Goal: Task Accomplishment & Management: Manage account settings

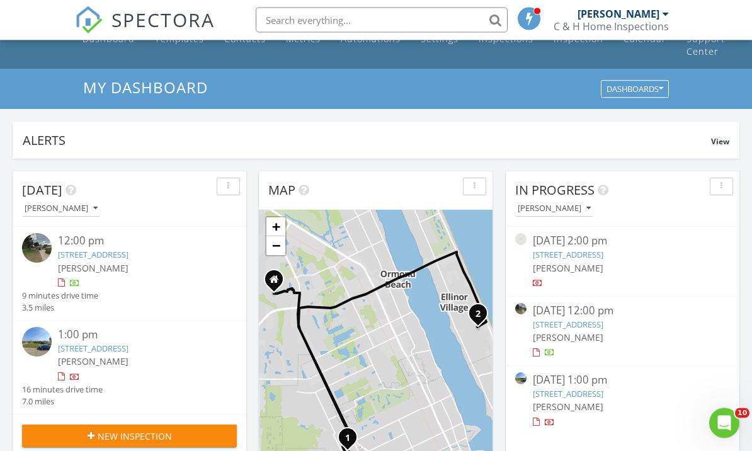
scroll to position [30, 0]
click at [623, 245] on div "08/27/25 2:00 pm" at bounding box center [622, 241] width 179 height 16
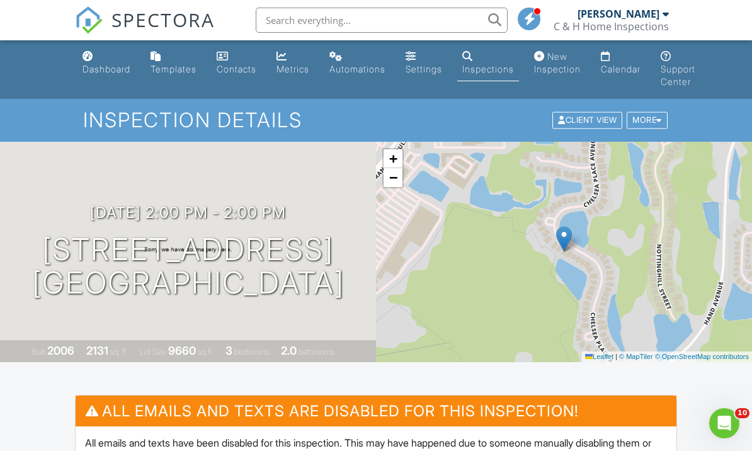
click at [657, 112] on div "More" at bounding box center [647, 120] width 41 height 17
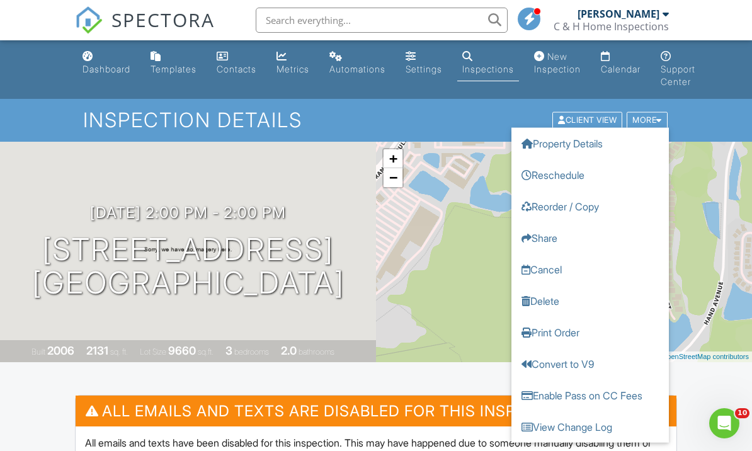
click at [544, 300] on link "Delete" at bounding box center [589, 300] width 157 height 31
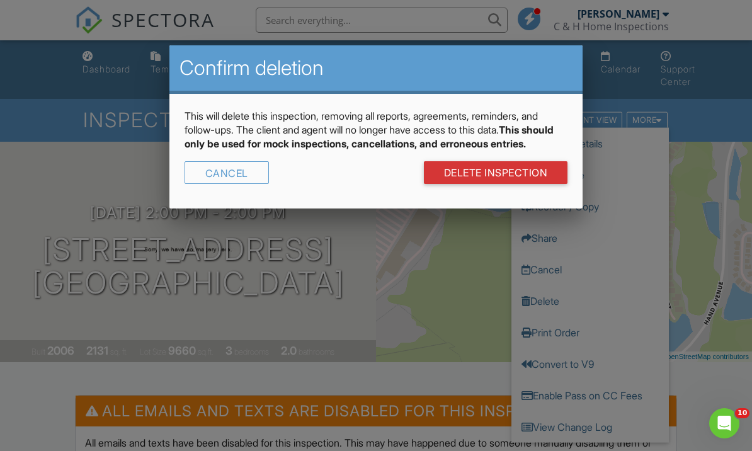
click at [542, 181] on link "DELETE Inspection" at bounding box center [496, 172] width 144 height 23
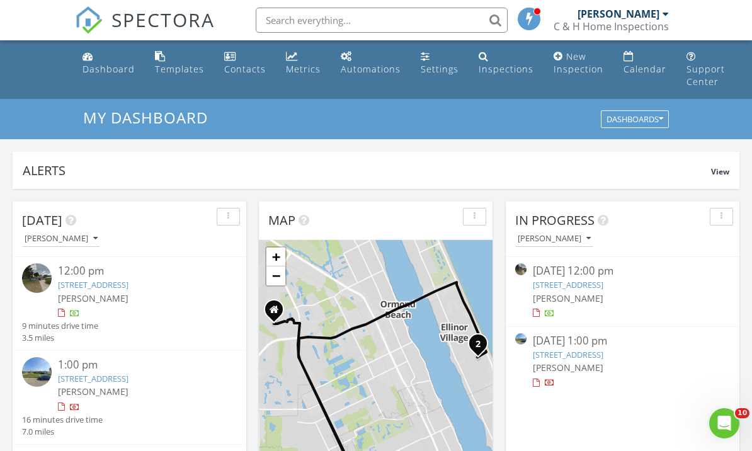
click at [500, 65] on div "Inspections" at bounding box center [506, 69] width 55 height 12
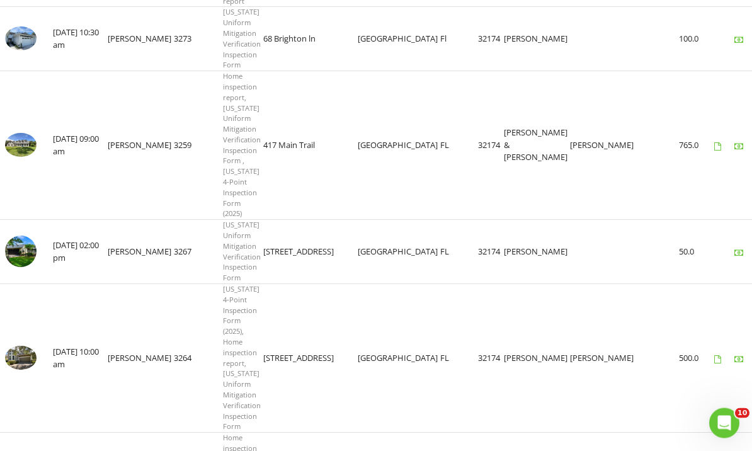
scroll to position [2489, 0]
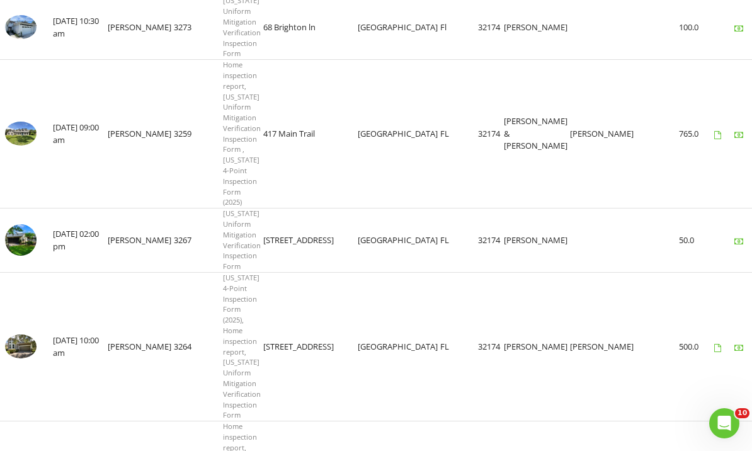
click at [9, 334] on img at bounding box center [20, 346] width 31 height 24
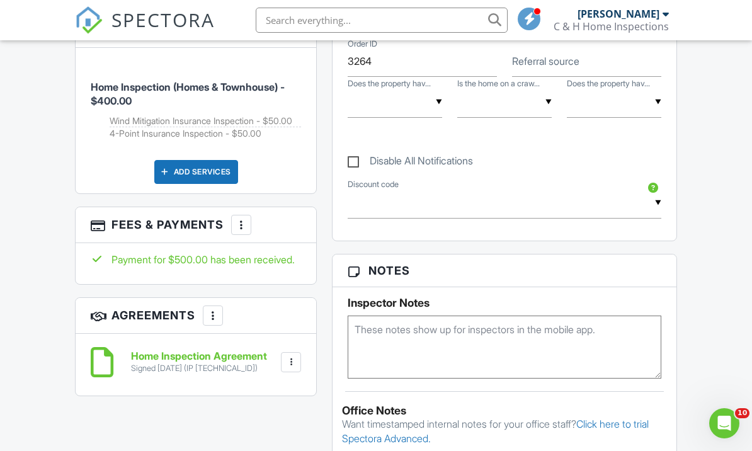
scroll to position [848, 0]
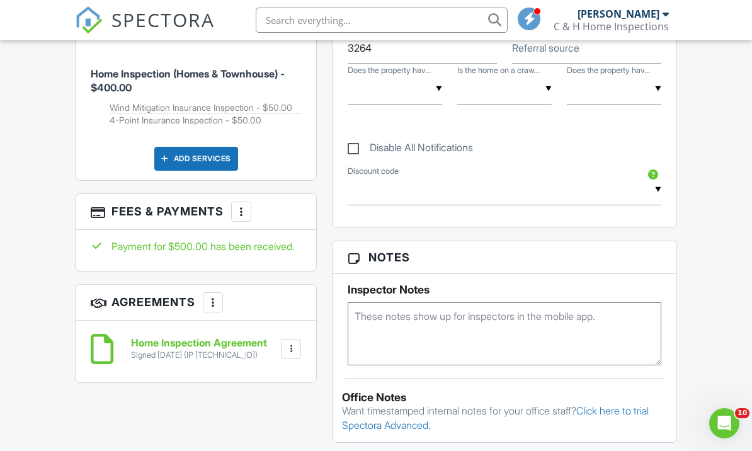
click at [172, 161] on div "Add Services" at bounding box center [196, 159] width 84 height 24
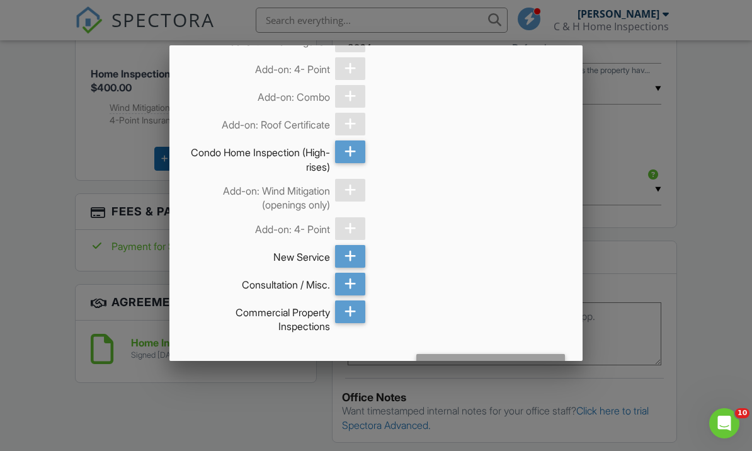
scroll to position [422, 0]
click at [347, 286] on icon at bounding box center [351, 284] width 12 height 23
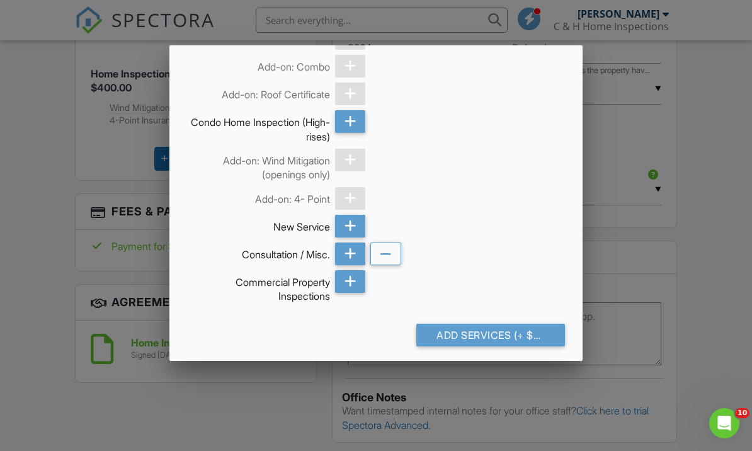
scroll to position [451, 0]
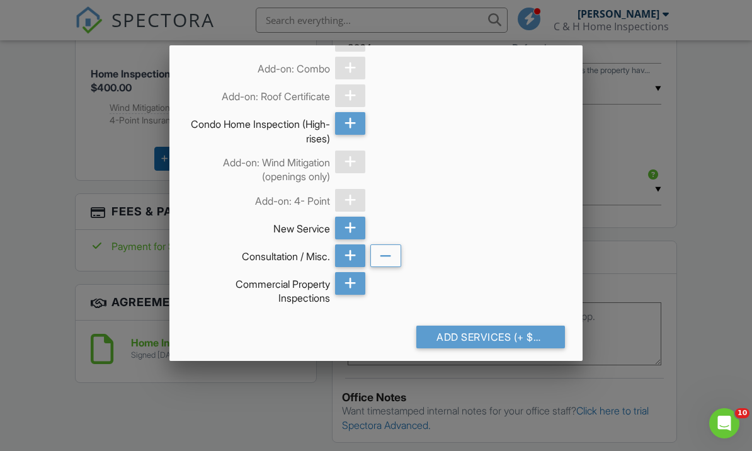
click at [389, 259] on icon at bounding box center [386, 256] width 12 height 23
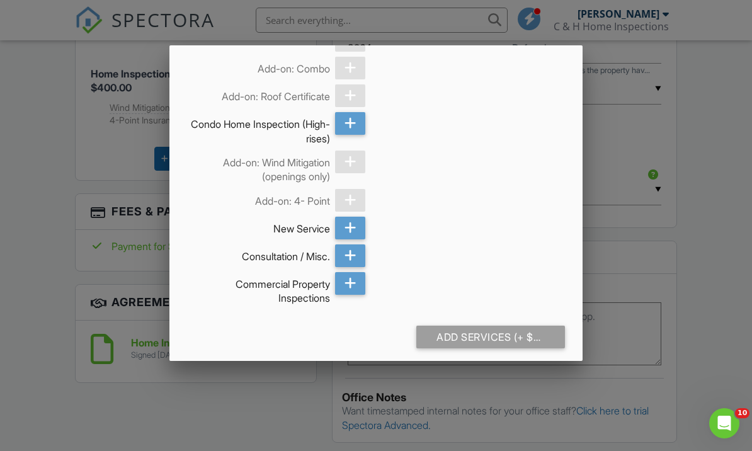
click at [349, 228] on icon at bounding box center [351, 228] width 12 height 23
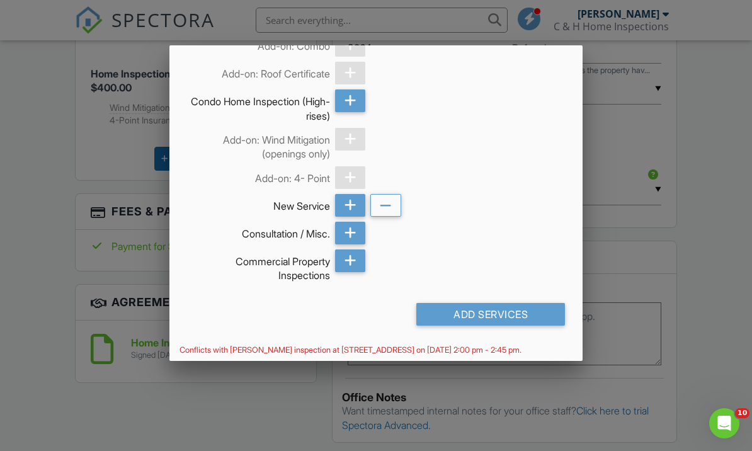
scroll to position [472, 0]
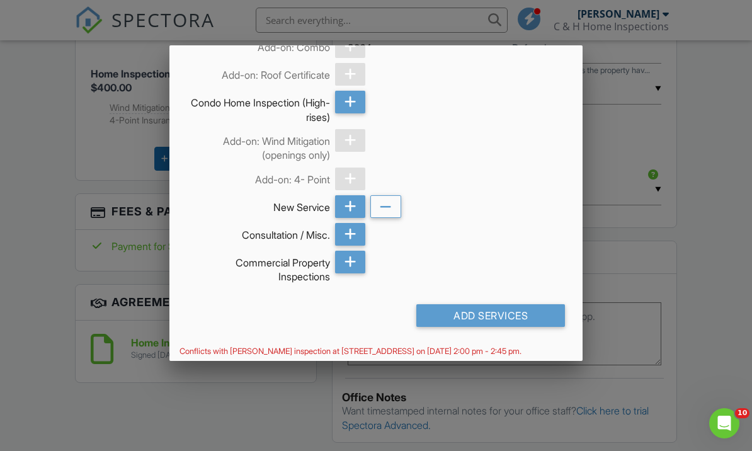
click at [465, 313] on div "Add Services" at bounding box center [490, 315] width 149 height 23
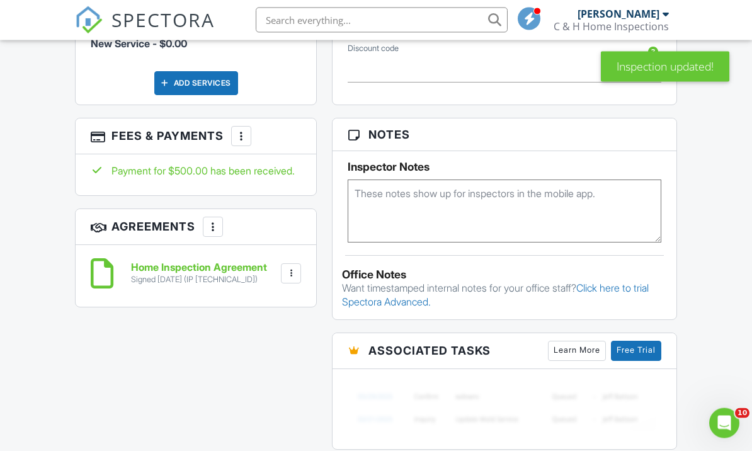
scroll to position [1100, 0]
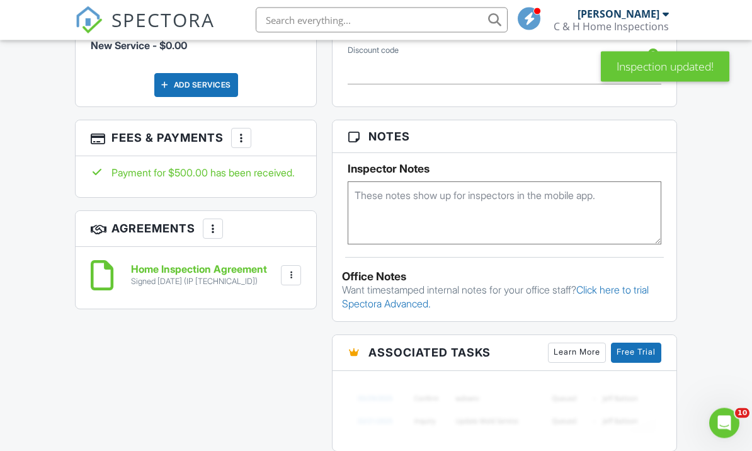
click at [237, 145] on div at bounding box center [241, 138] width 13 height 13
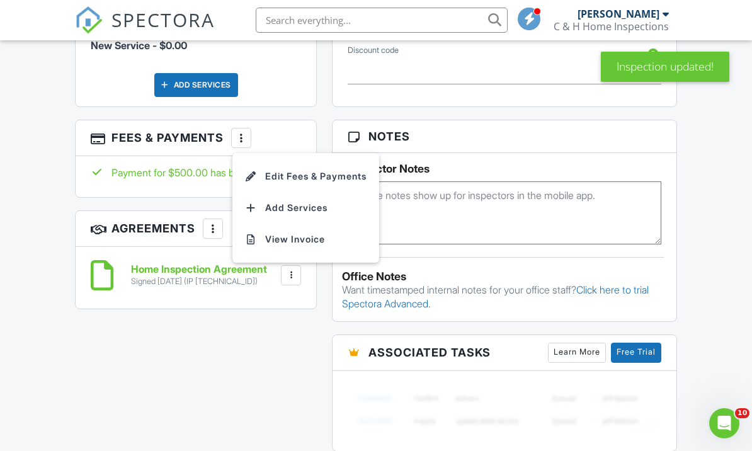
click at [257, 183] on div at bounding box center [251, 176] width 13 height 13
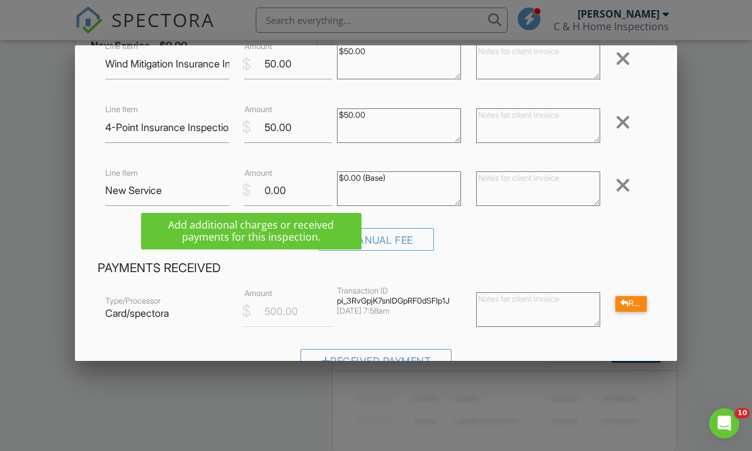
scroll to position [164, 0]
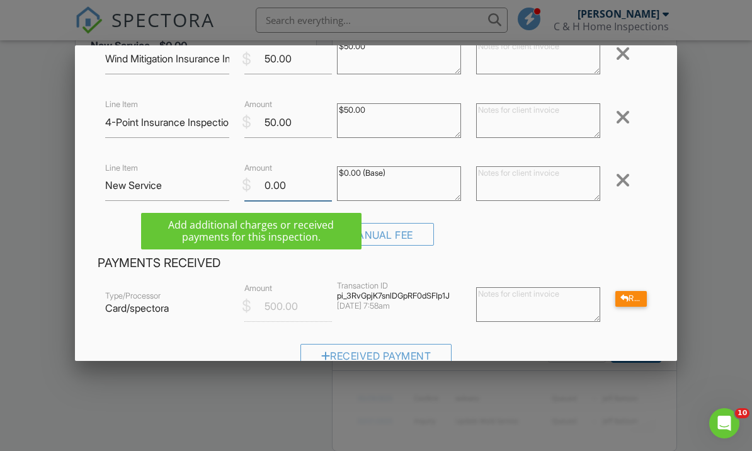
click at [265, 181] on input "0.00" at bounding box center [288, 185] width 88 height 31
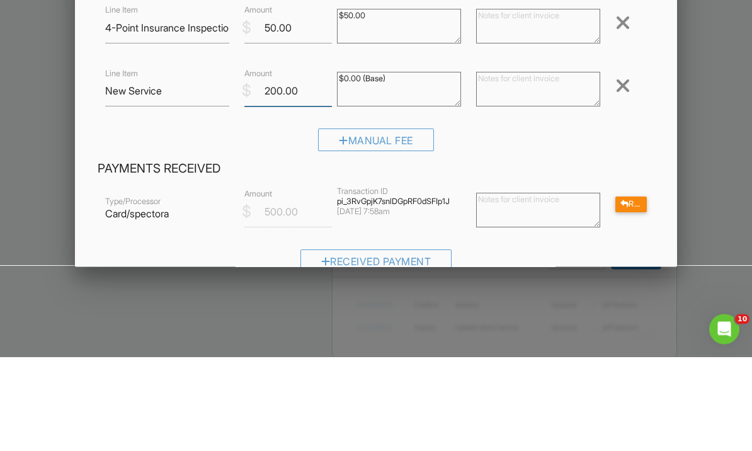
type input "200.00"
click at [350, 166] on textarea "$0.00 (Base)" at bounding box center [399, 183] width 124 height 35
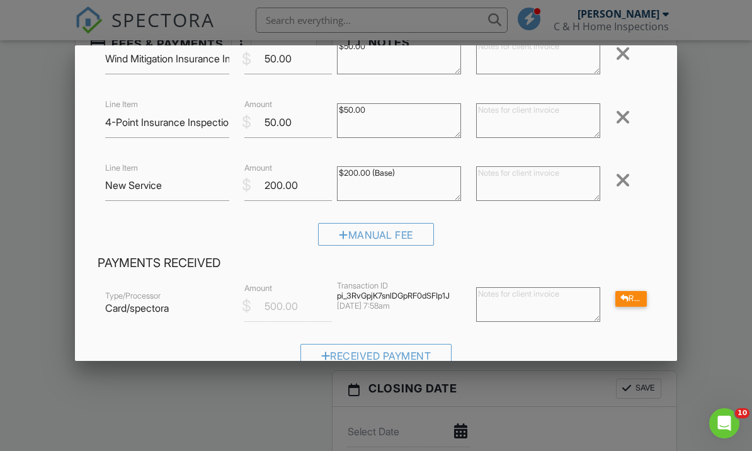
type textarea "$200.00 (Base)"
click at [154, 187] on input "New Service" at bounding box center [167, 185] width 124 height 31
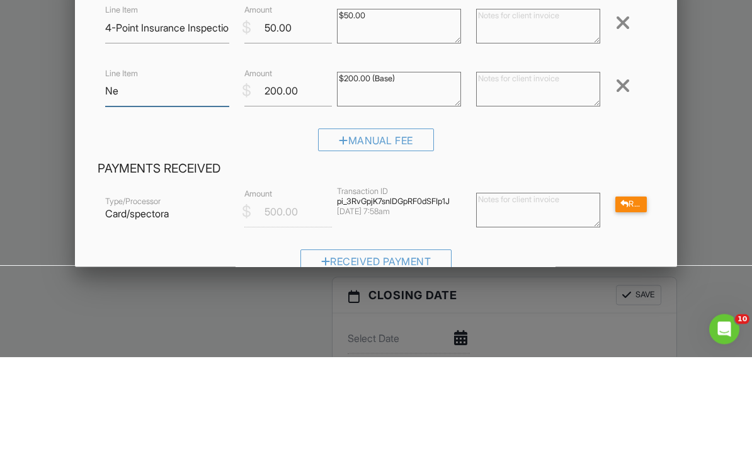
type input "N"
type input "Limited reinspection"
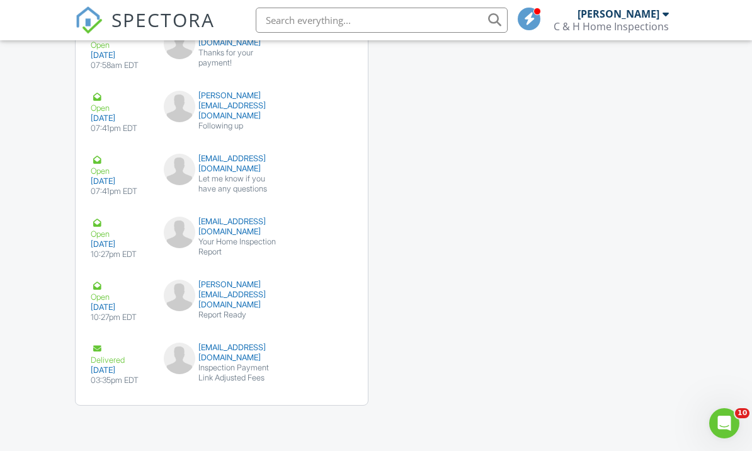
scroll to position [2281, 0]
click at [147, 385] on div "03:35pm EDT" at bounding box center [120, 380] width 58 height 10
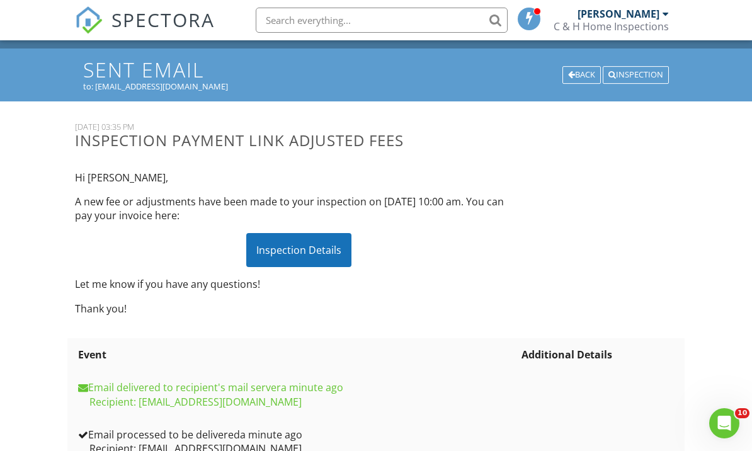
click at [278, 243] on div "Inspection Details" at bounding box center [298, 250] width 105 height 34
